Goal: Task Accomplishment & Management: Complete application form

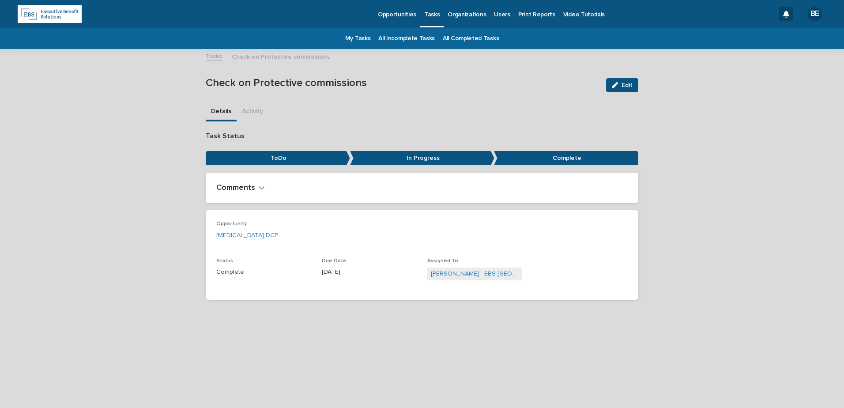
click at [391, 10] on p "Opportunities" at bounding box center [397, 9] width 38 height 19
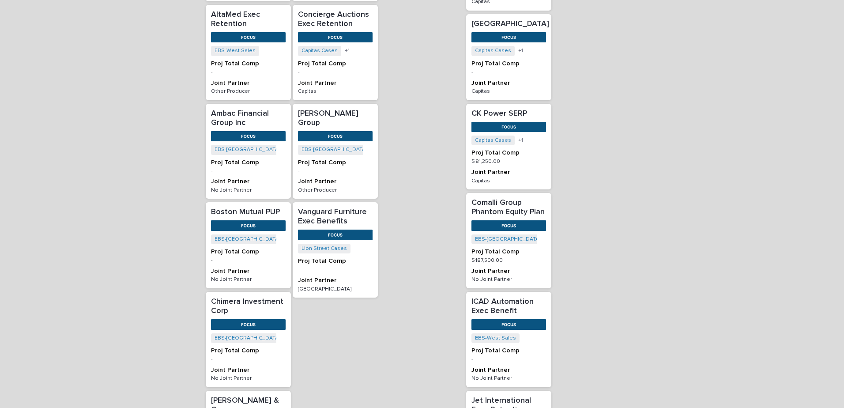
scroll to position [309, 0]
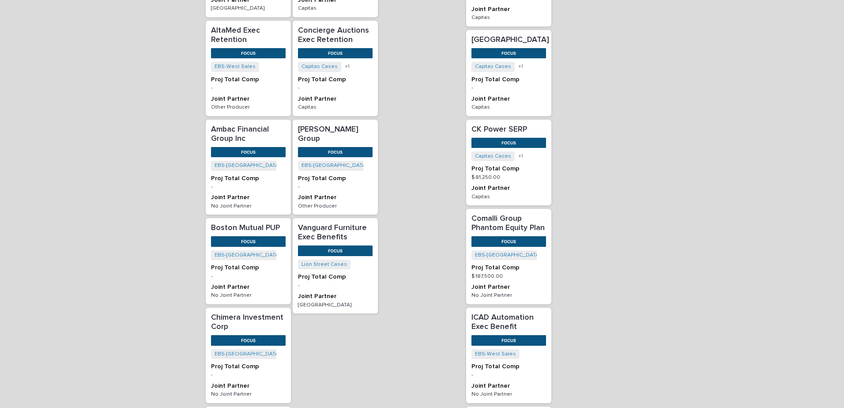
click at [325, 125] on p "[PERSON_NAME] Group" at bounding box center [335, 134] width 75 height 19
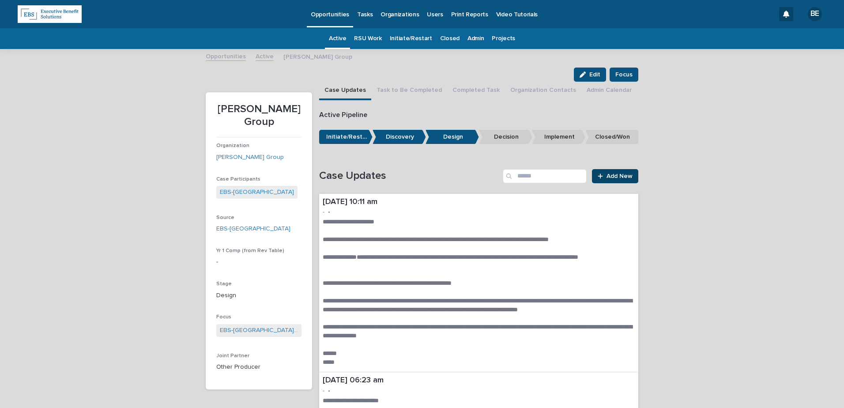
click at [610, 175] on span "Add New" at bounding box center [620, 176] width 26 height 6
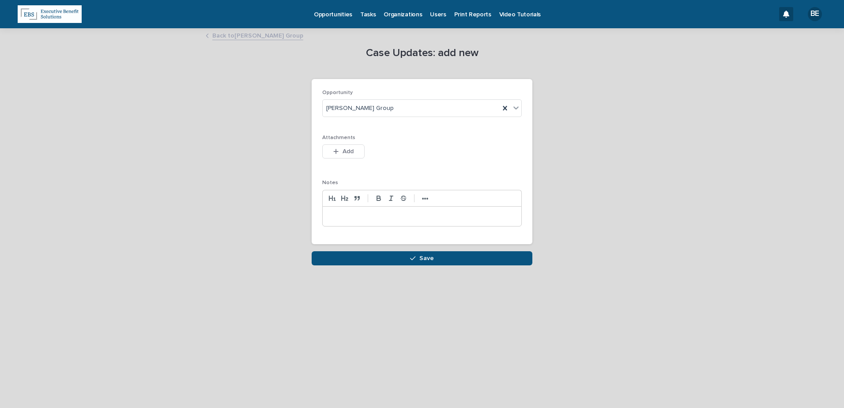
click at [340, 212] on p at bounding box center [421, 216] width 185 height 9
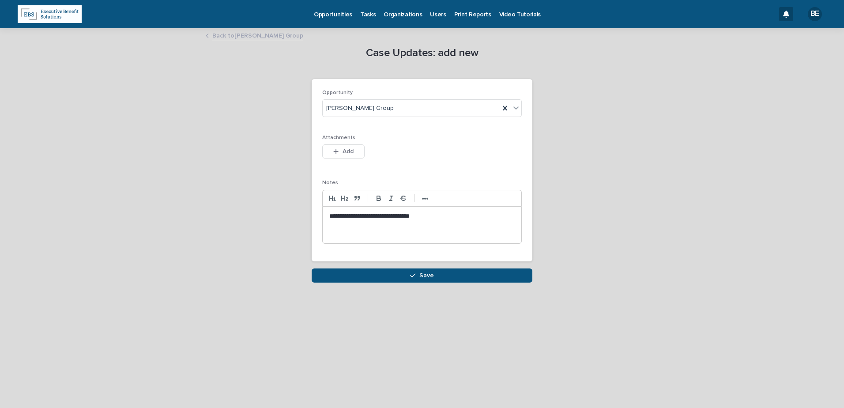
drag, startPoint x: 329, startPoint y: 230, endPoint x: 347, endPoint y: 231, distance: 18.2
click at [329, 229] on div "**********" at bounding box center [422, 225] width 199 height 37
click at [336, 227] on p at bounding box center [421, 225] width 185 height 9
click at [333, 224] on p at bounding box center [421, 225] width 185 height 9
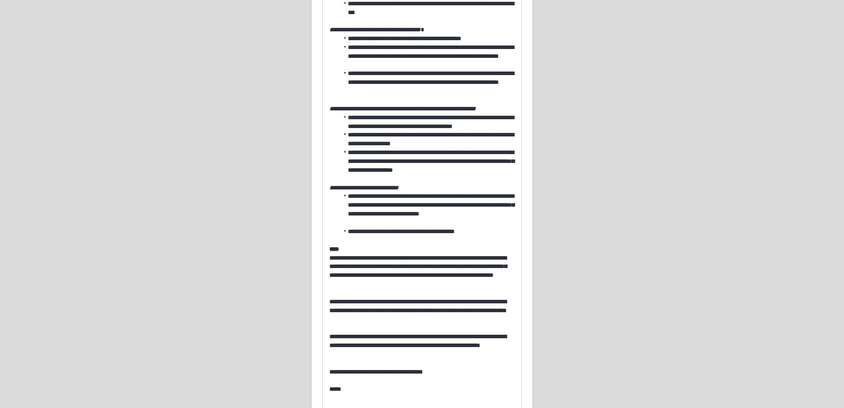
scroll to position [726, 0]
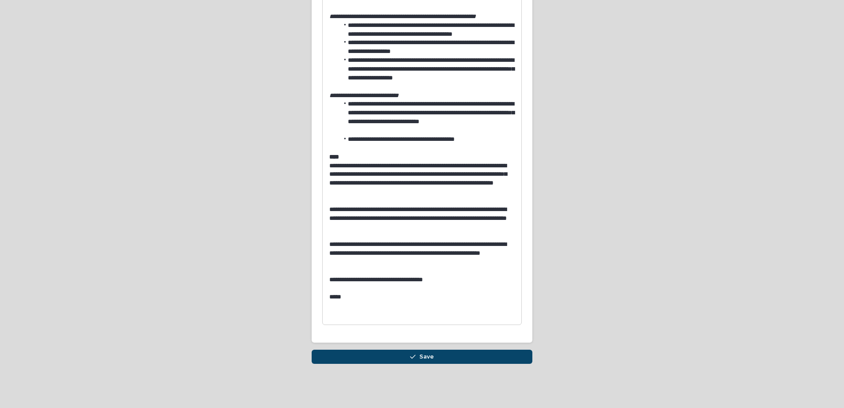
click at [422, 356] on span "Save" at bounding box center [427, 357] width 15 height 6
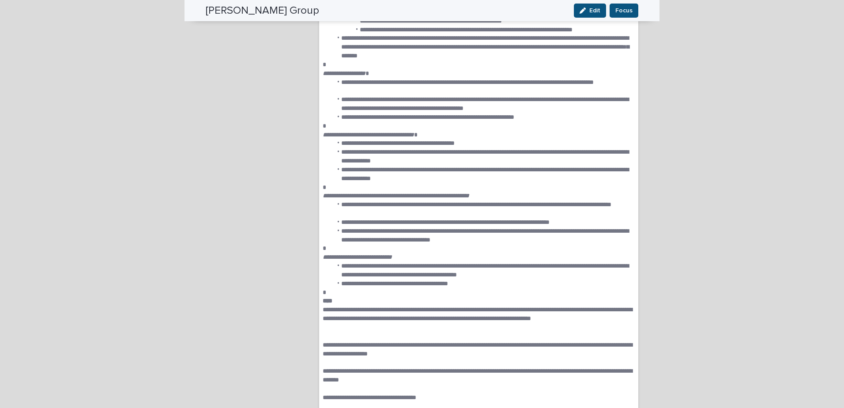
scroll to position [265, 0]
